Goal: Task Accomplishment & Management: Use online tool/utility

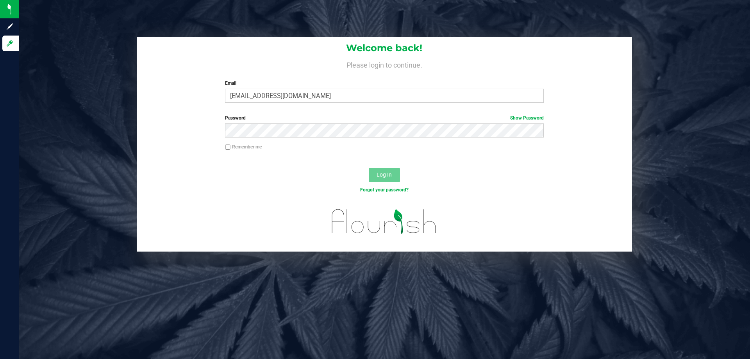
type input "[EMAIL_ADDRESS][DOMAIN_NAME]"
click at [369, 168] on button "Log In" at bounding box center [384, 175] width 31 height 14
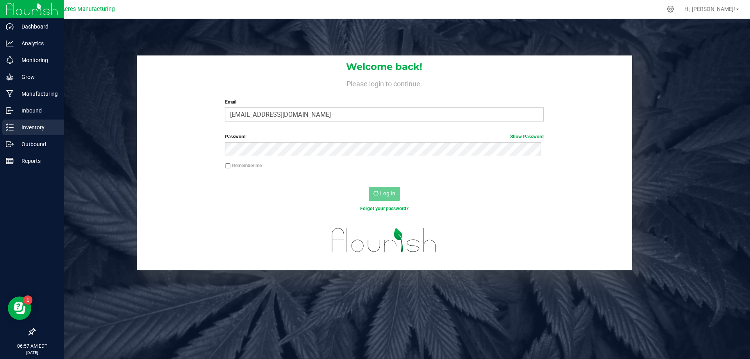
click at [37, 131] on p "Inventory" at bounding box center [37, 127] width 47 height 9
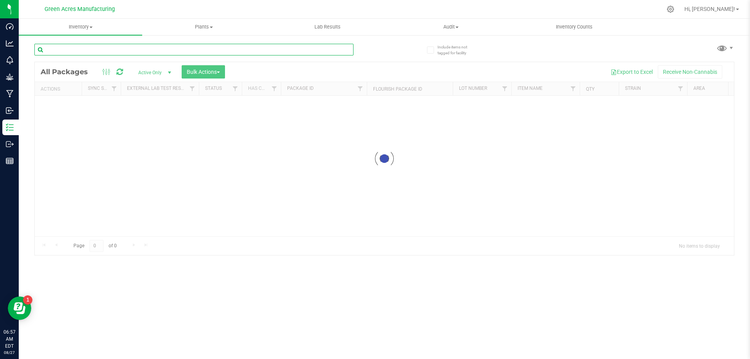
click at [155, 54] on input "text" at bounding box center [193, 50] width 319 height 12
click at [117, 51] on input "text" at bounding box center [193, 50] width 319 height 12
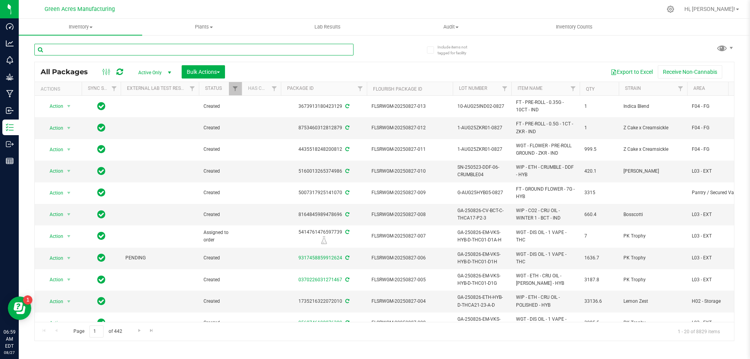
click at [239, 45] on input "text" at bounding box center [193, 50] width 319 height 12
click at [147, 46] on input "text" at bounding box center [193, 50] width 319 height 12
type input "87067"
